Goal: Information Seeking & Learning: Check status

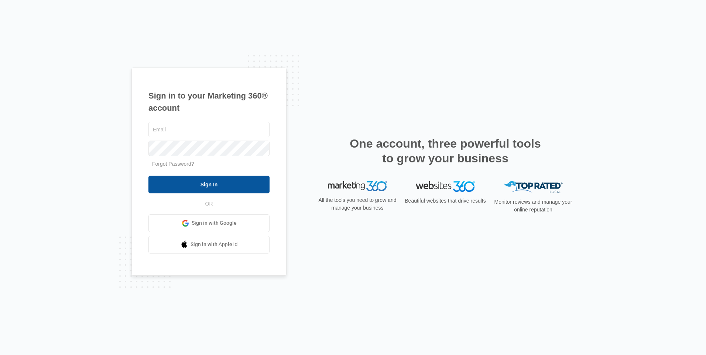
type input "[PERSON_NAME][EMAIL_ADDRESS][DOMAIN_NAME]"
click at [228, 182] on input "Sign In" at bounding box center [208, 185] width 121 height 18
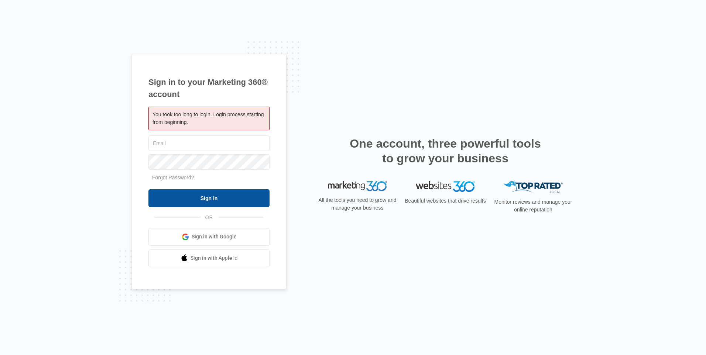
type input "[PERSON_NAME][EMAIL_ADDRESS][DOMAIN_NAME]"
click at [211, 200] on input "Sign In" at bounding box center [208, 198] width 121 height 18
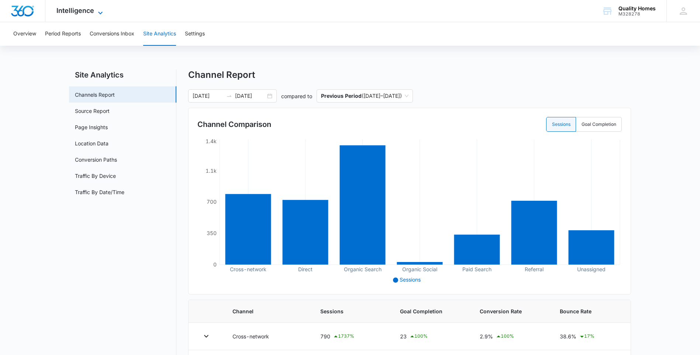
click at [93, 10] on span "Intelligence" at bounding box center [75, 11] width 38 height 8
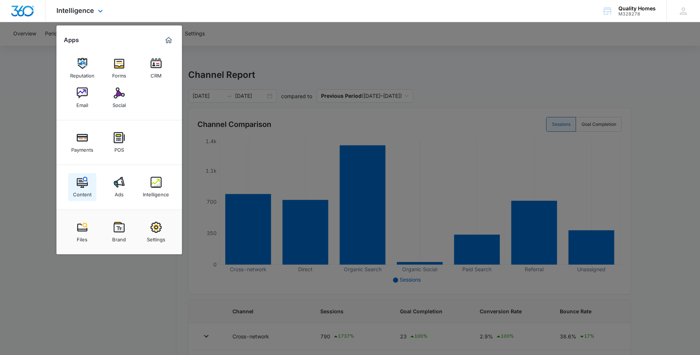
click at [94, 180] on link "Content" at bounding box center [82, 187] width 28 height 28
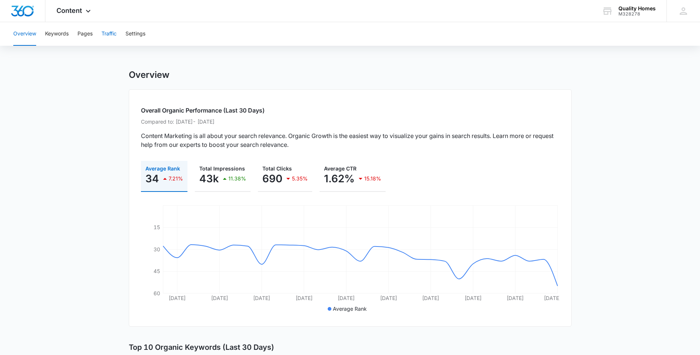
click at [113, 36] on button "Traffic" at bounding box center [108, 34] width 15 height 24
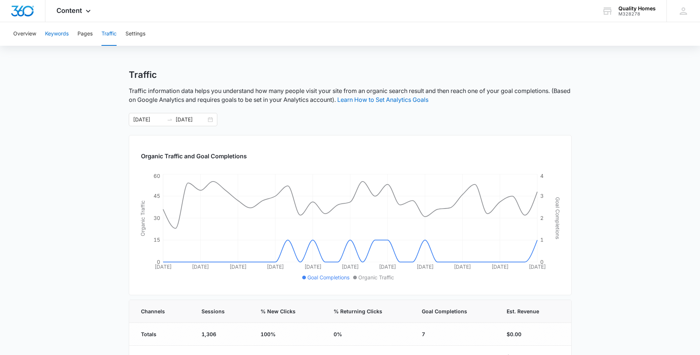
click at [55, 36] on button "Keywords" at bounding box center [57, 34] width 24 height 24
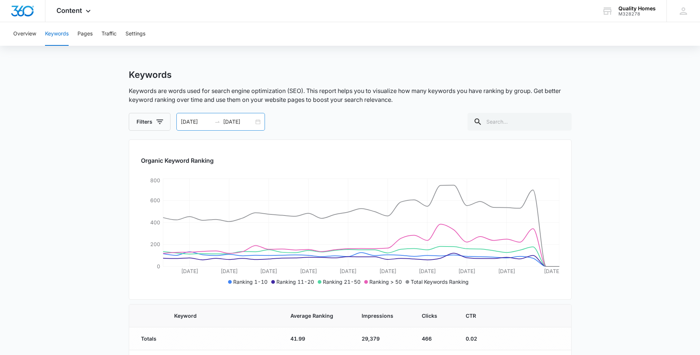
click at [203, 124] on input "08/09/2025" at bounding box center [196, 122] width 31 height 8
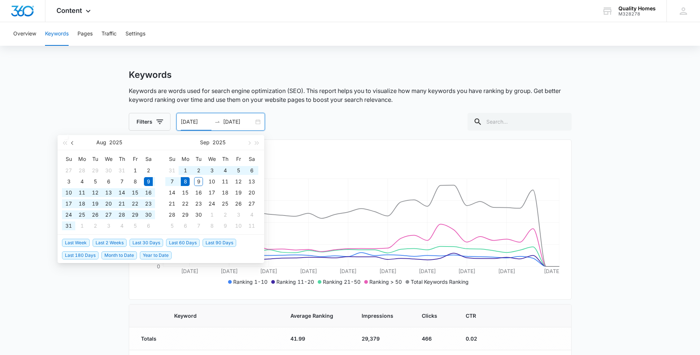
click at [73, 145] on span "button" at bounding box center [73, 143] width 4 height 4
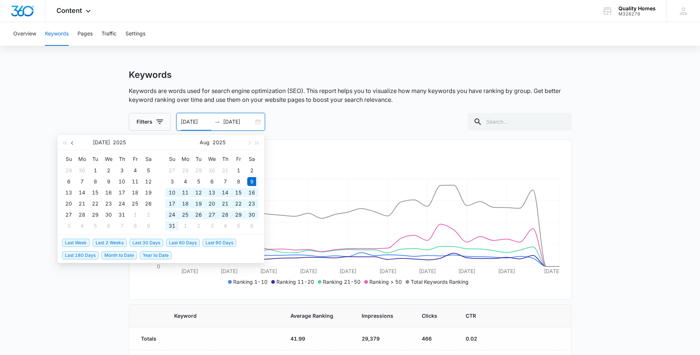
click at [73, 145] on span "button" at bounding box center [73, 143] width 4 height 4
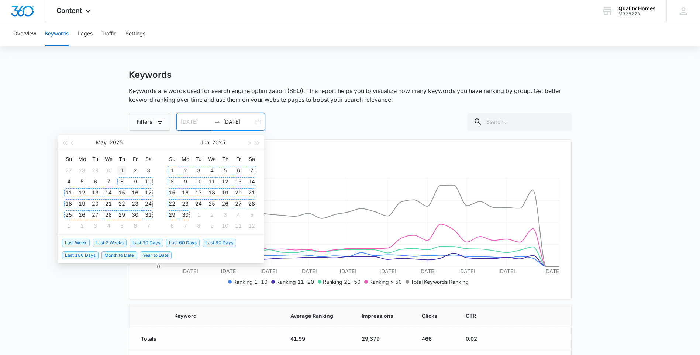
type input "05/01/2025"
click at [121, 169] on div "1" at bounding box center [121, 170] width 9 height 9
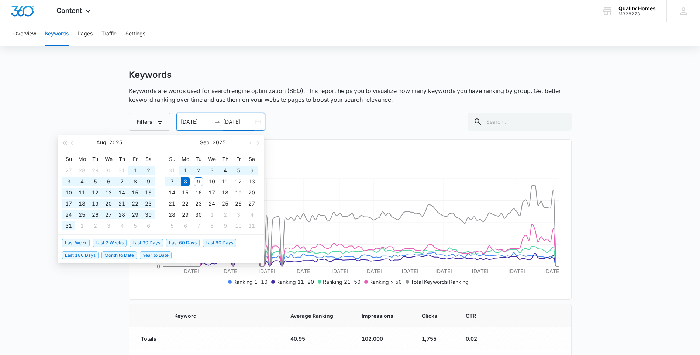
click at [260, 124] on div "05/01/2025 09/08/2025" at bounding box center [220, 122] width 89 height 18
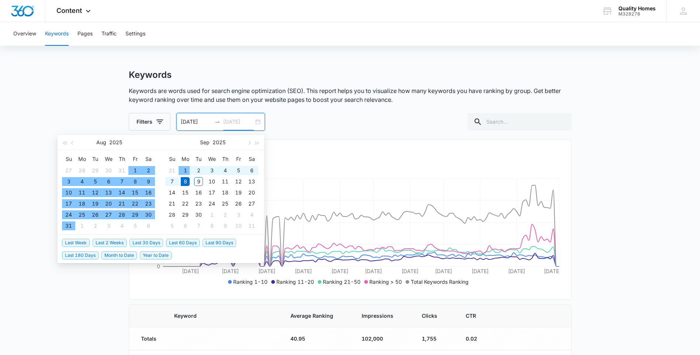
click at [186, 169] on div "1" at bounding box center [185, 170] width 9 height 9
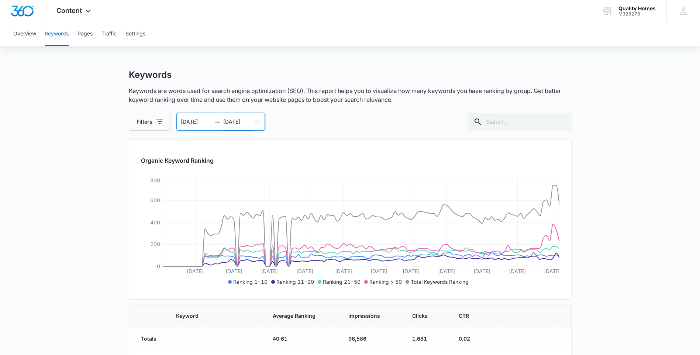
click at [259, 126] on div "05/01/2025 09/01/2025" at bounding box center [220, 122] width 89 height 18
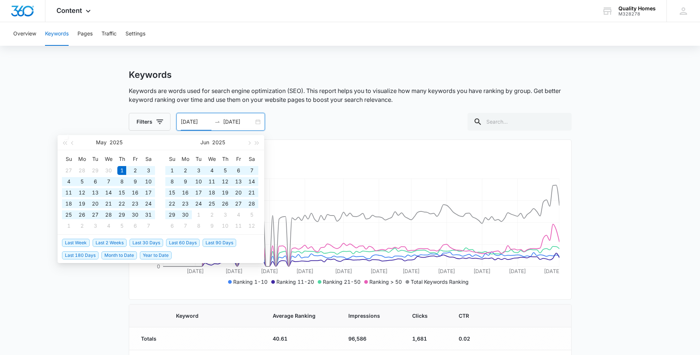
click at [248, 124] on input "09/01/2025" at bounding box center [238, 122] width 31 height 8
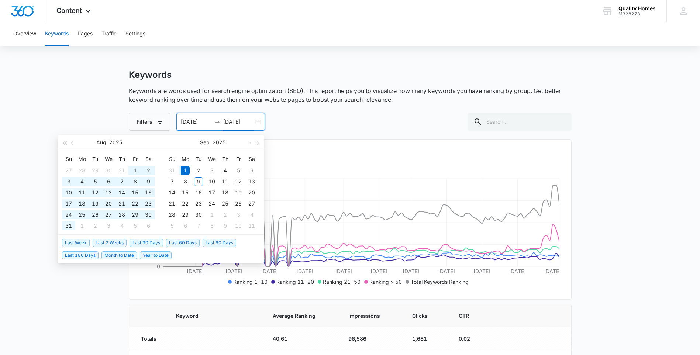
click at [236, 121] on input "09/01/2025" at bounding box center [238, 122] width 31 height 8
click at [295, 120] on div "Filters 05/01/2025 08/31/2025 Aug 2025 Su Mo Tu We Th Fr Sa 27 28 29 30 31 1 2 …" at bounding box center [350, 122] width 443 height 18
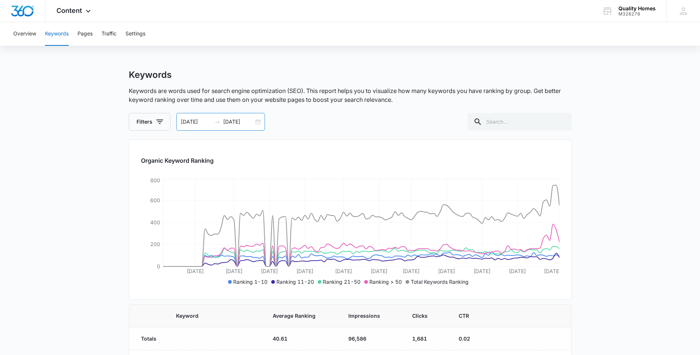
click at [248, 122] on input "09/01/2025" at bounding box center [238, 122] width 31 height 8
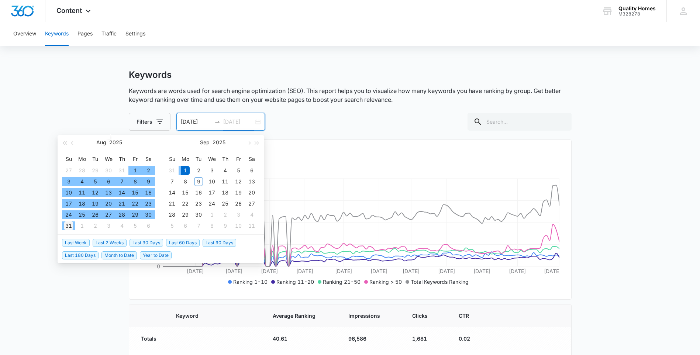
type input "08/31/2025"
click at [68, 227] on div "31" at bounding box center [68, 225] width 9 height 9
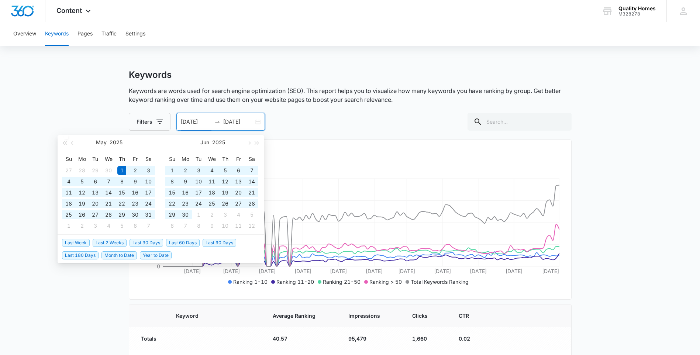
click at [395, 124] on div "Filters 05/01/2025 08/31/2025 May 2025 Su Mo Tu We Th Fr Sa 27 28 29 30 1 2 3 4…" at bounding box center [350, 122] width 443 height 18
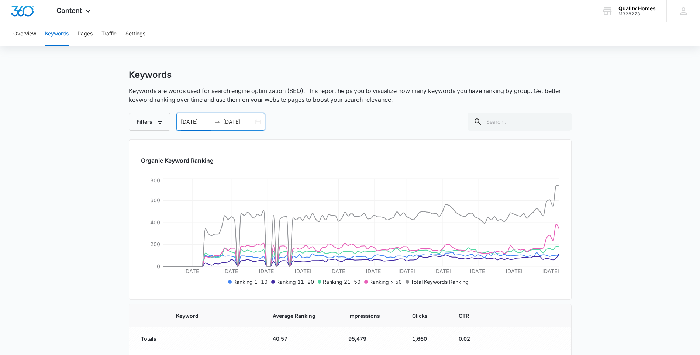
click at [202, 127] on div "05/01/2025 08/31/2025" at bounding box center [220, 122] width 89 height 18
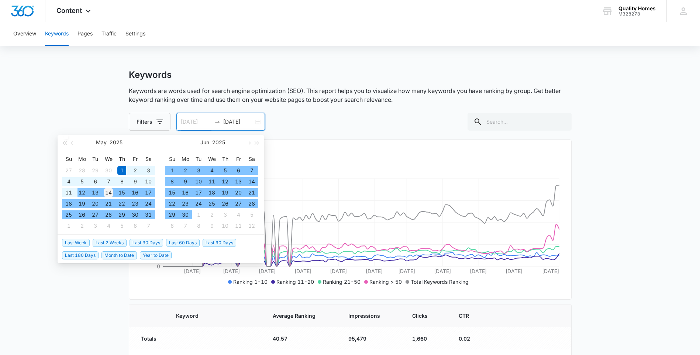
type input "05/14/2025"
click at [107, 188] on div "14" at bounding box center [108, 192] width 9 height 9
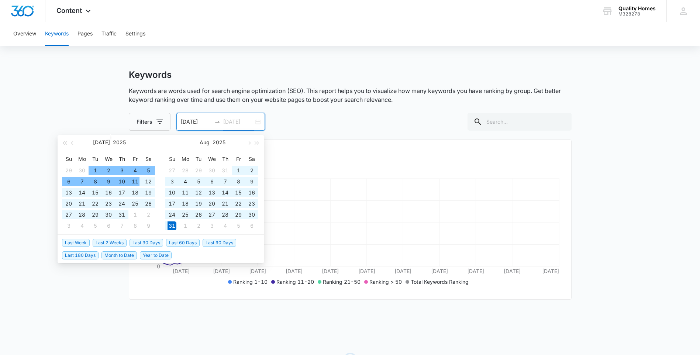
type input "08/31/2025"
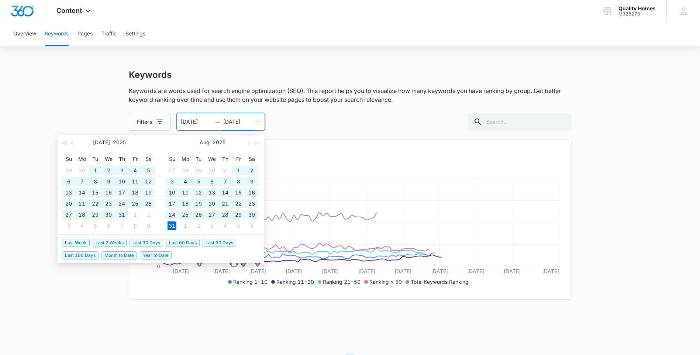
click at [310, 111] on div "Keywords Keywords are words used for search engine optimization (SEO). This rep…" at bounding box center [350, 99] width 443 height 61
